Goal: Transaction & Acquisition: Purchase product/service

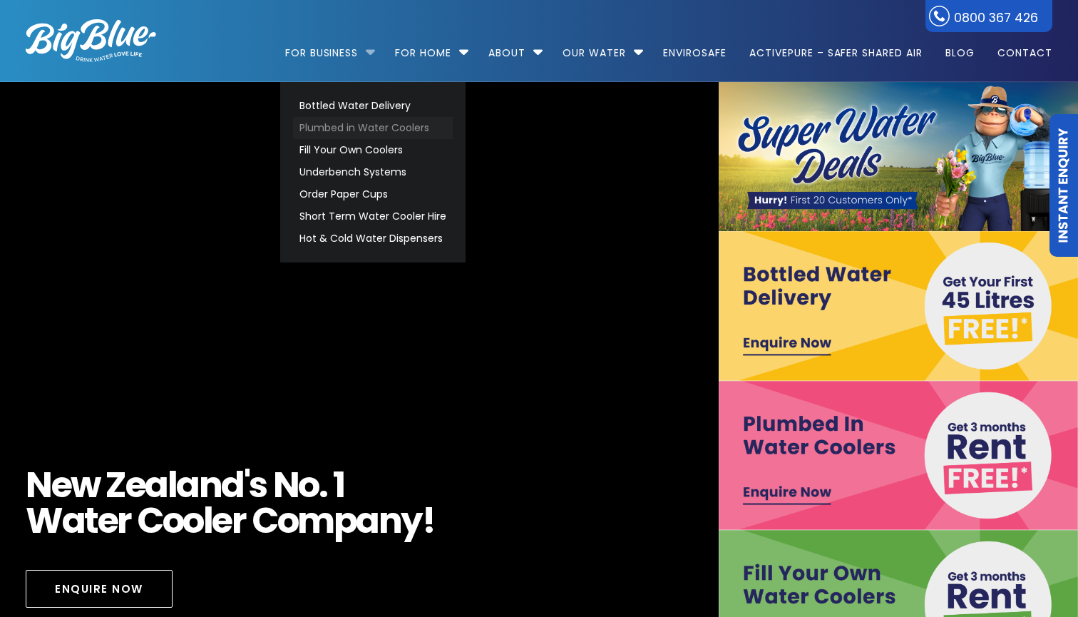
click at [393, 130] on link "Plumbed in Water Coolers" at bounding box center [373, 128] width 160 height 22
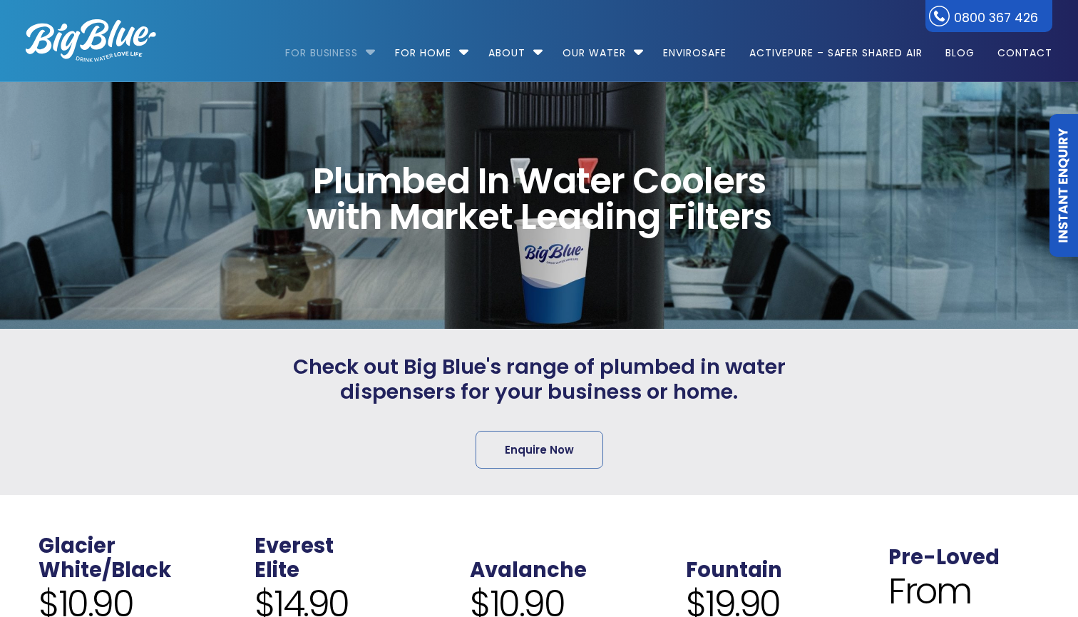
click at [346, 58] on link "For Business" at bounding box center [326, 46] width 83 height 92
click at [364, 51] on li "For Business Bottled Water Delivery Plumbed in Water Coolers Fill Your Own Cool…" at bounding box center [334, 46] width 98 height 81
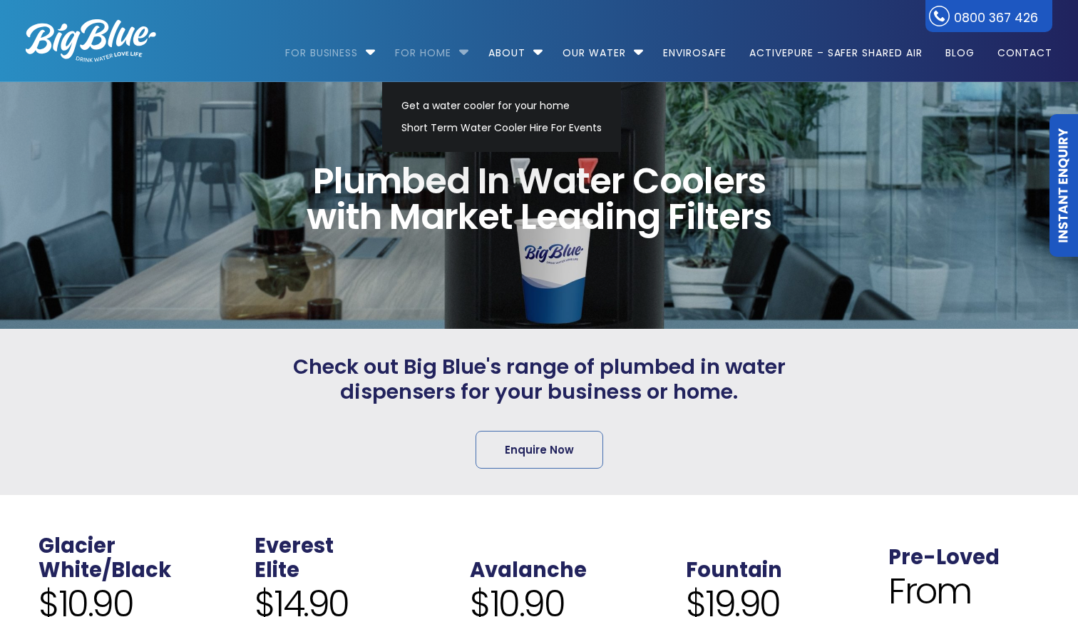
click at [409, 56] on link "For Home" at bounding box center [423, 46] width 76 height 92
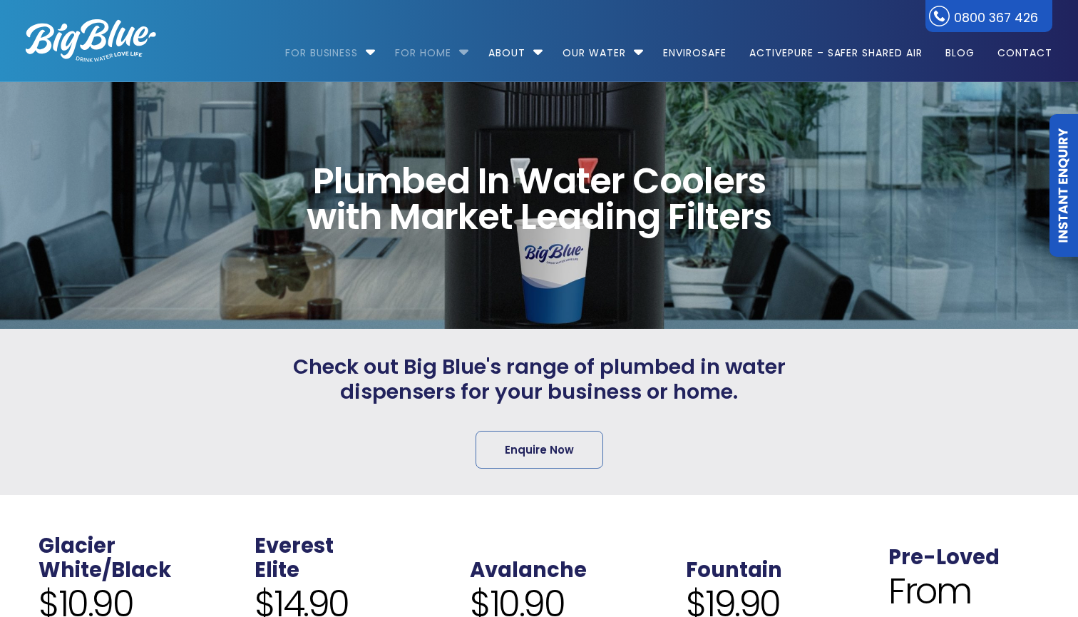
click at [409, 56] on link "For Home" at bounding box center [423, 46] width 76 height 92
click at [460, 53] on li "For Home Get a water cooler for your home Short Term Water Cooler Hire For Even…" at bounding box center [430, 46] width 91 height 81
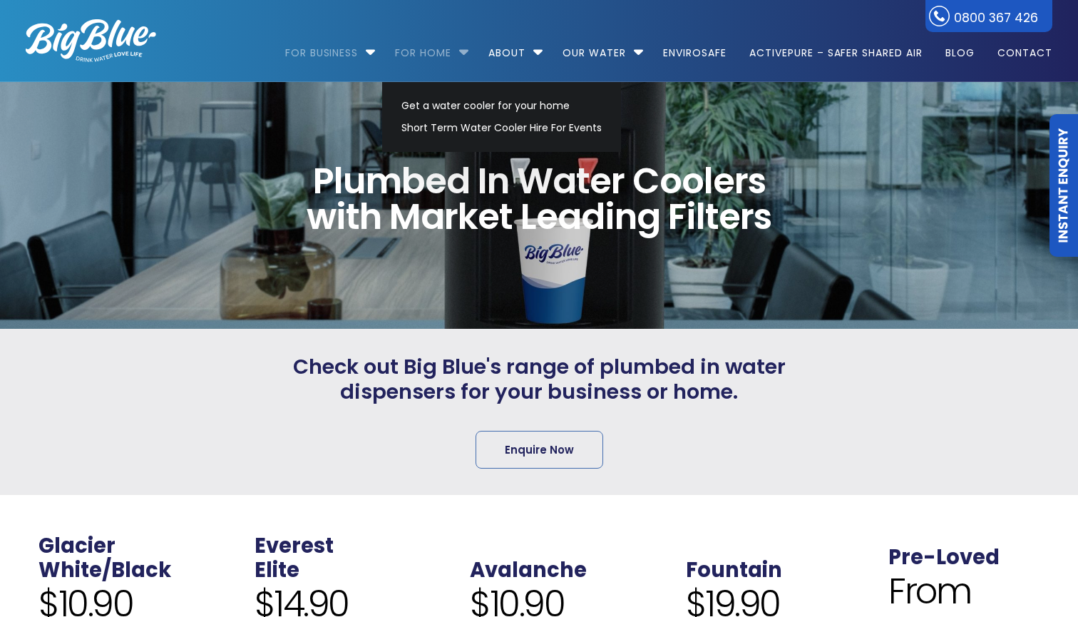
click at [436, 53] on link "For Home" at bounding box center [423, 46] width 76 height 92
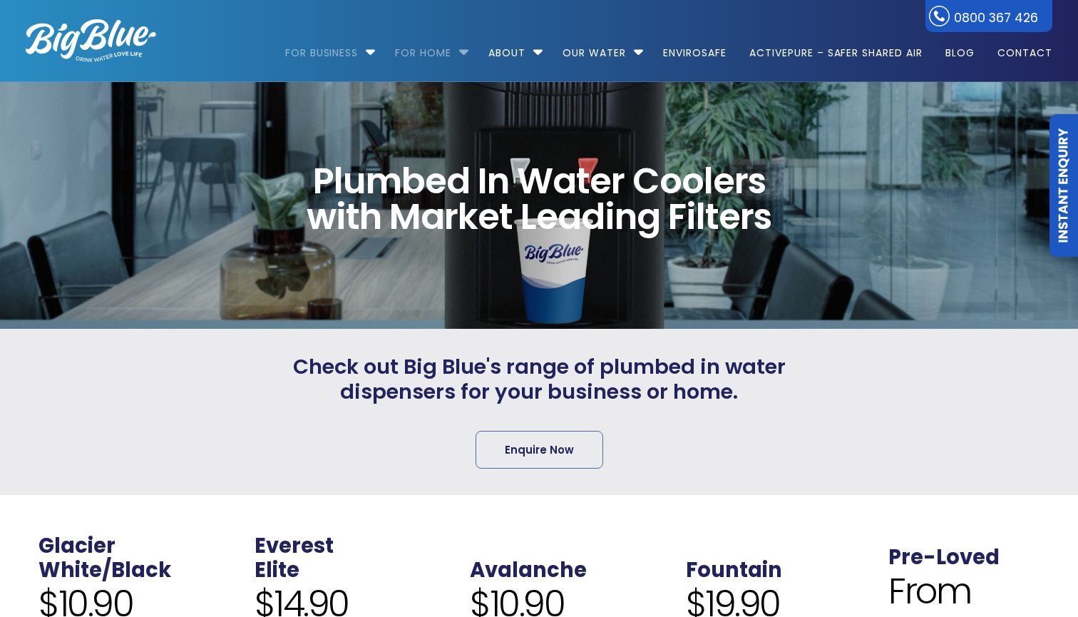
click at [436, 53] on link "For Home" at bounding box center [423, 46] width 76 height 92
click at [460, 50] on li "For Home Get a water cooler for your home Short Term Water Cooler Hire For Even…" at bounding box center [430, 46] width 91 height 81
